Goal: Find specific page/section: Find specific page/section

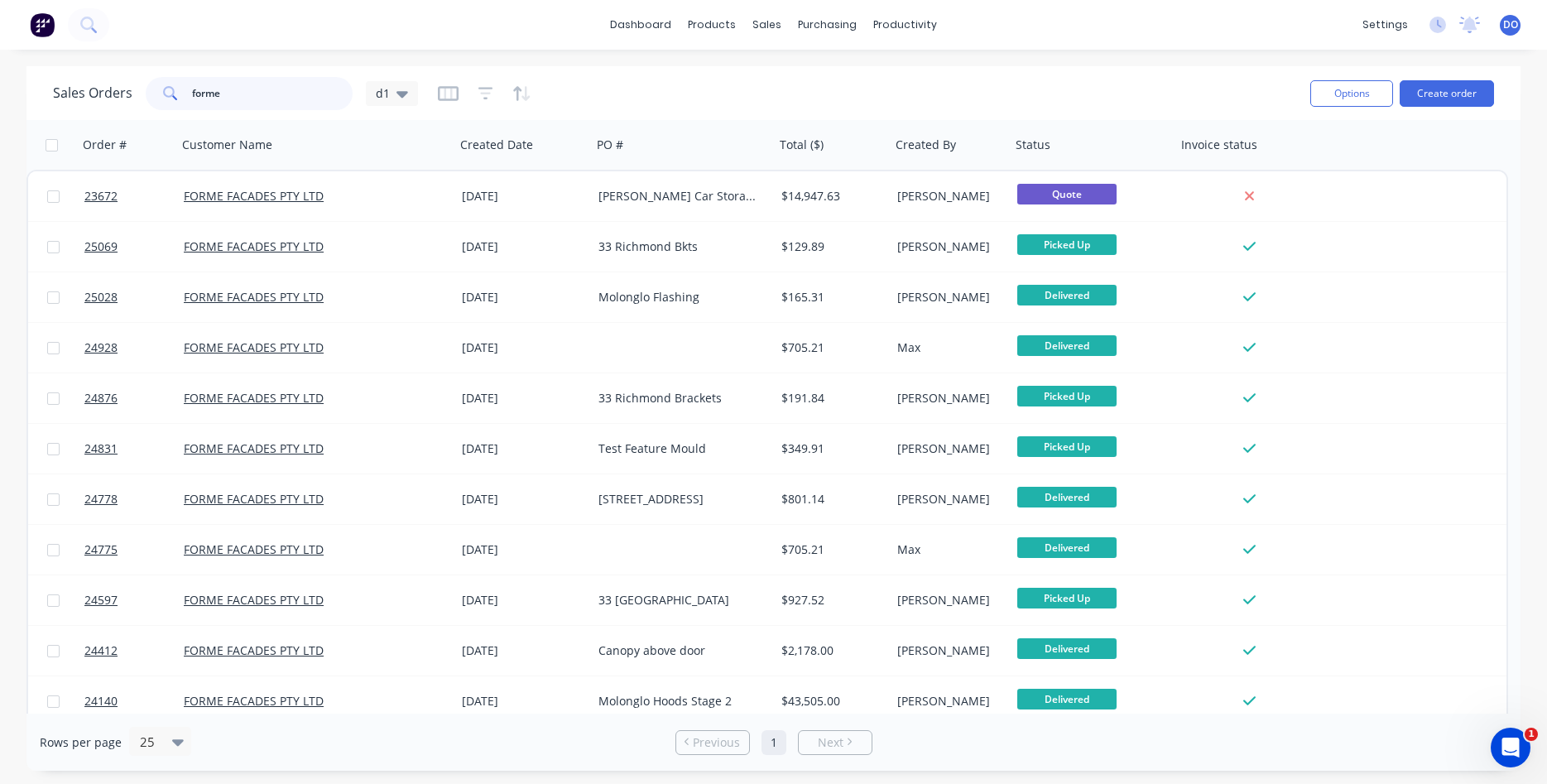
drag, startPoint x: 235, startPoint y: 89, endPoint x: 161, endPoint y: 87, distance: 74.0
click at [192, 87] on input "forme" at bounding box center [273, 94] width 161 height 33
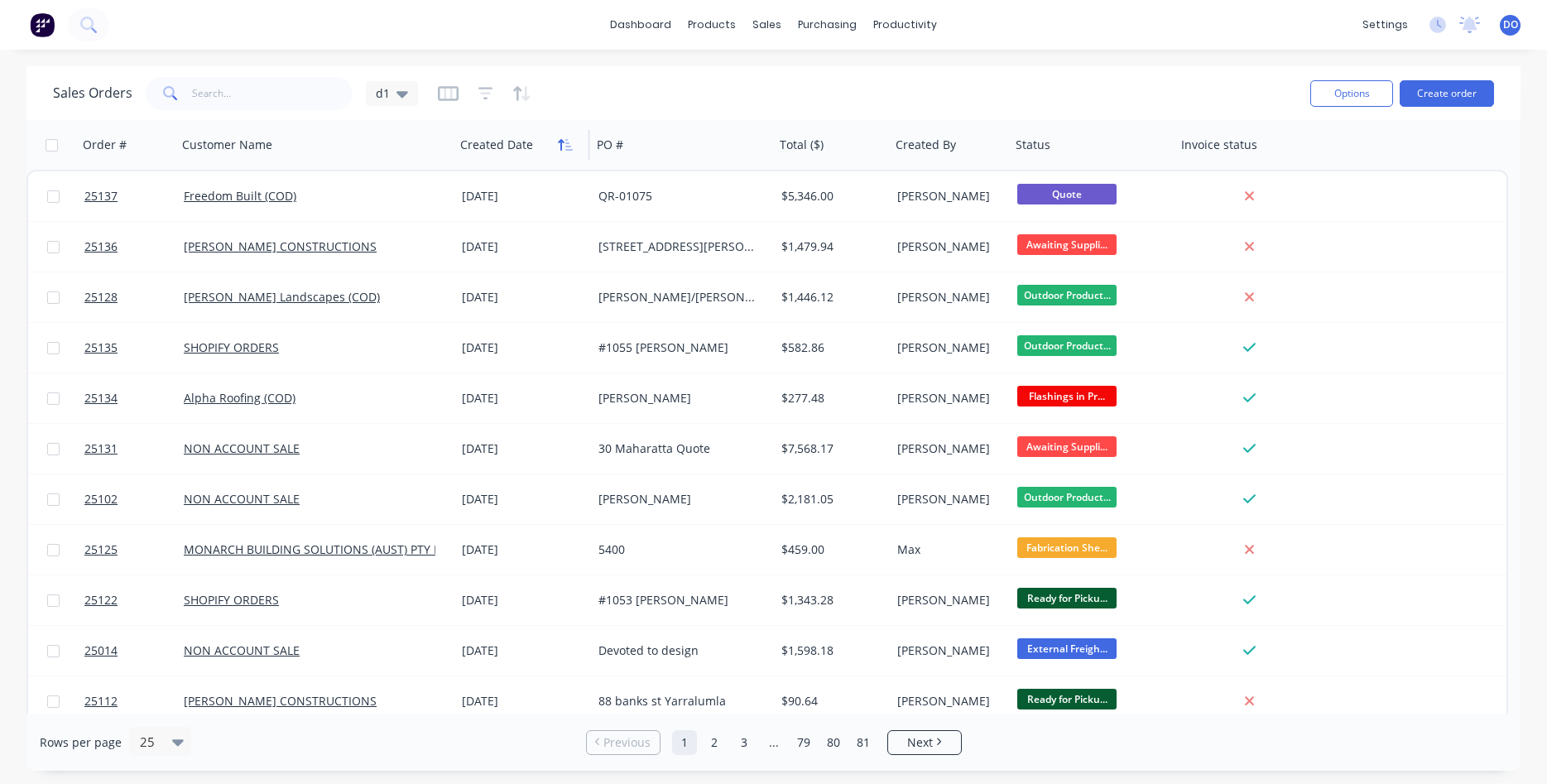
click at [560, 145] on icon "button" at bounding box center [565, 145] width 15 height 13
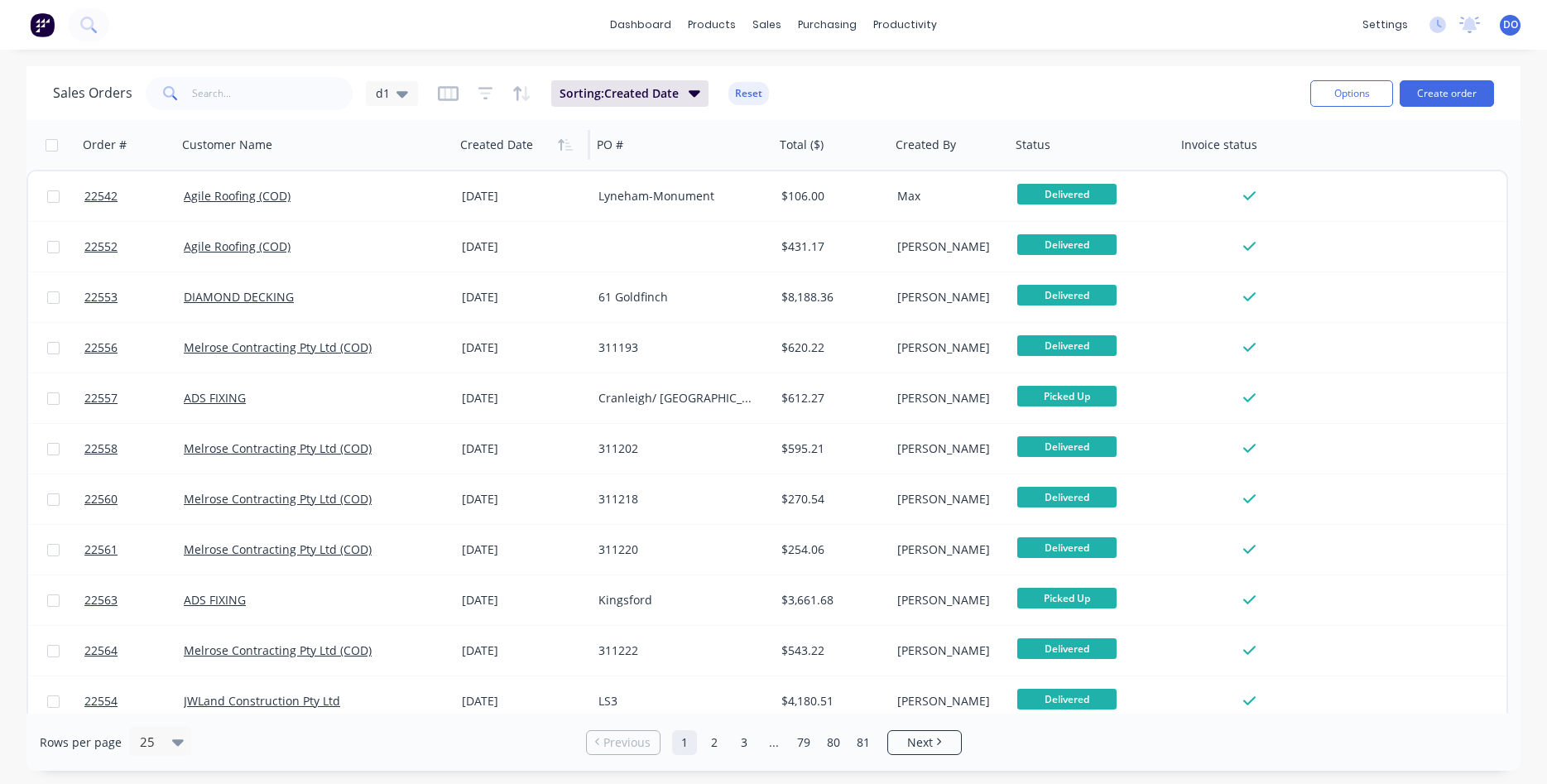
click at [560, 145] on icon "button" at bounding box center [565, 145] width 15 height 13
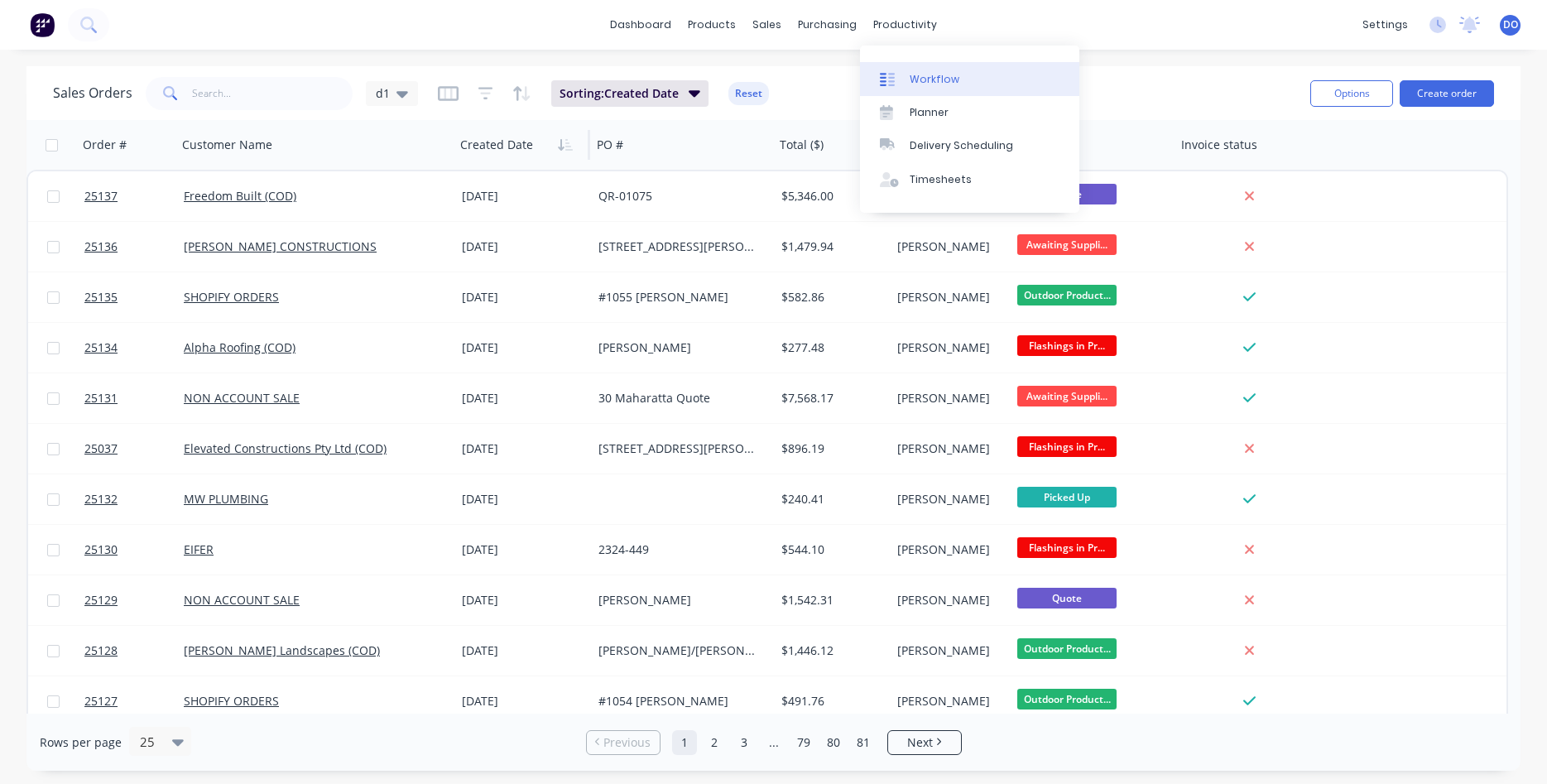
click at [950, 76] on div "Workflow" at bounding box center [935, 80] width 50 height 15
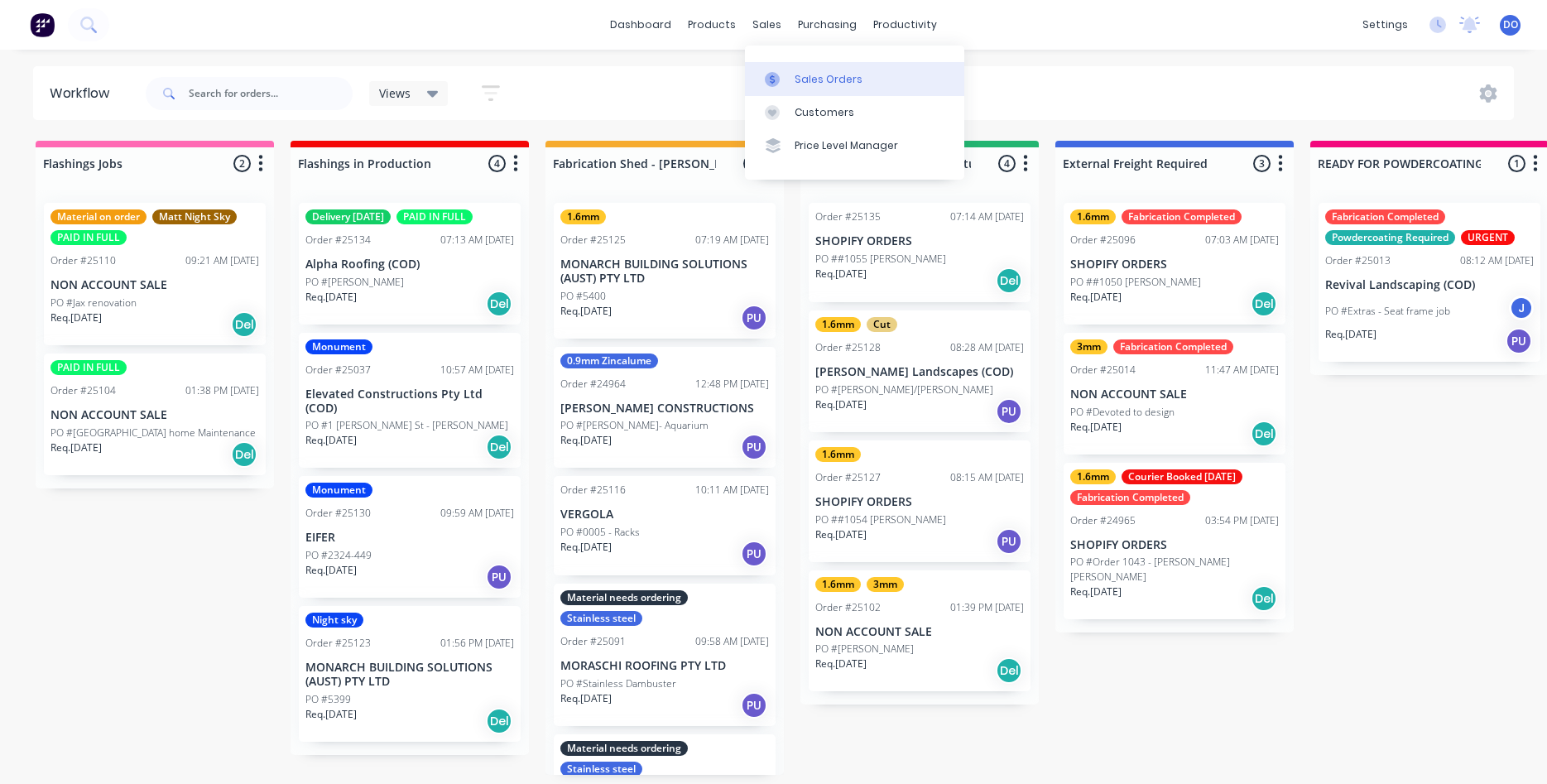
click at [797, 73] on div "Sales Orders" at bounding box center [828, 80] width 68 height 15
